Goal: Task Accomplishment & Management: Manage account settings

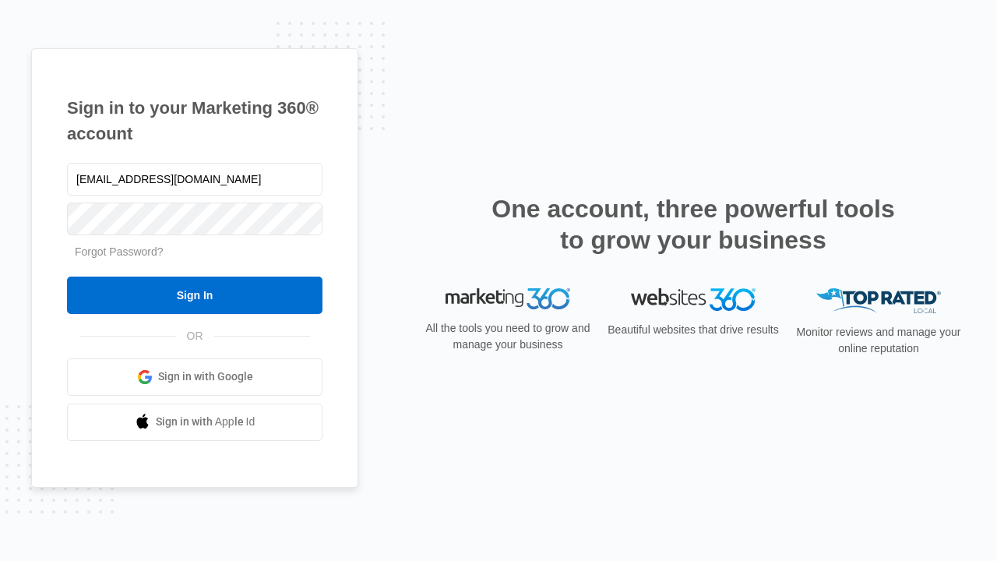
type input "[EMAIL_ADDRESS][DOMAIN_NAME]"
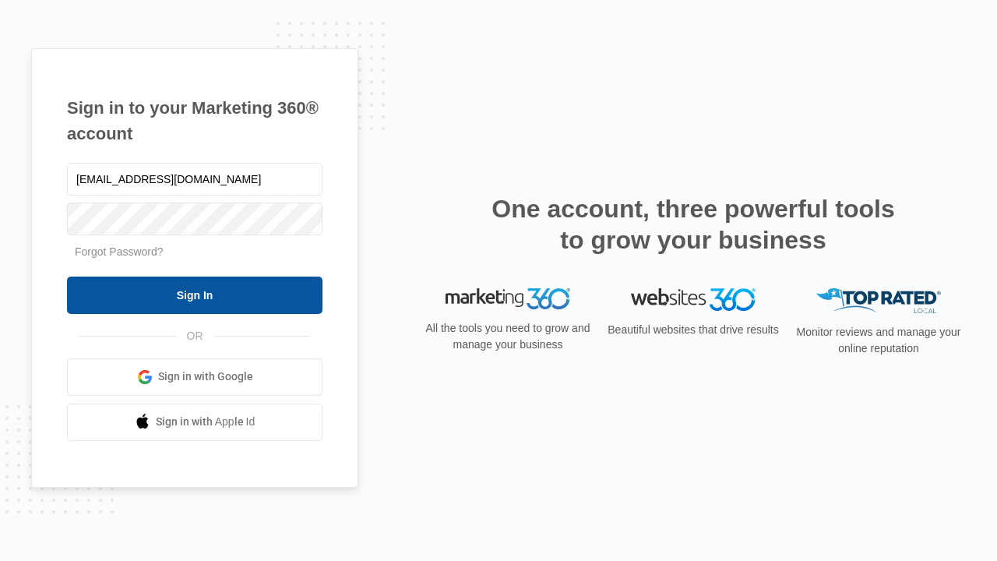
click at [195, 294] on input "Sign In" at bounding box center [194, 294] width 255 height 37
